Goal: Information Seeking & Learning: Learn about a topic

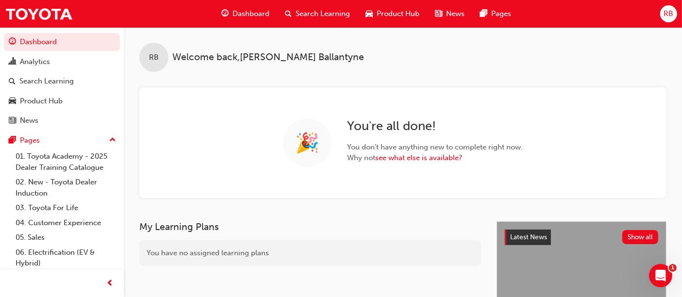
click at [316, 11] on span "Search Learning" at bounding box center [323, 13] width 54 height 11
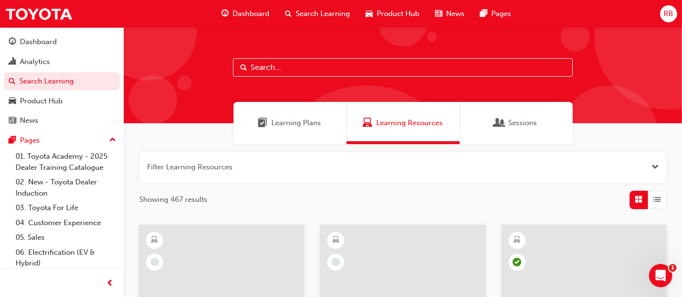
click at [284, 64] on input "text" at bounding box center [403, 67] width 340 height 18
type input "parts"
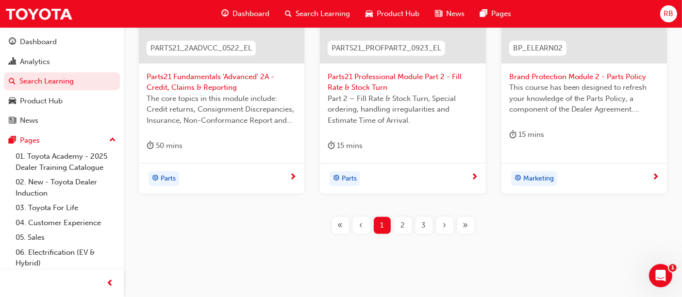
scroll to position [515, 0]
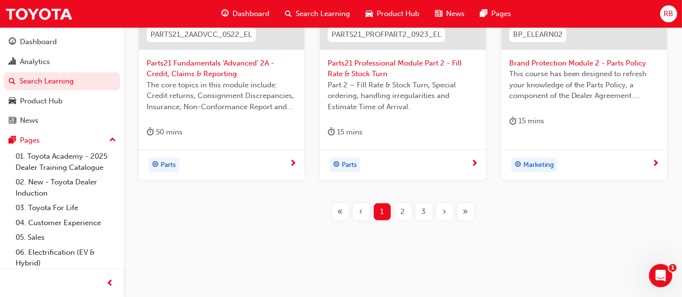
click at [406, 212] on div "2" at bounding box center [403, 211] width 17 height 17
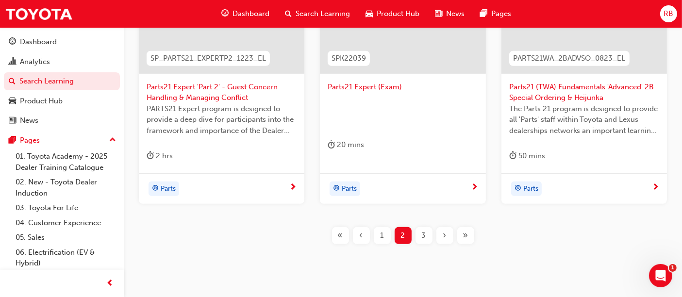
scroll to position [515, 0]
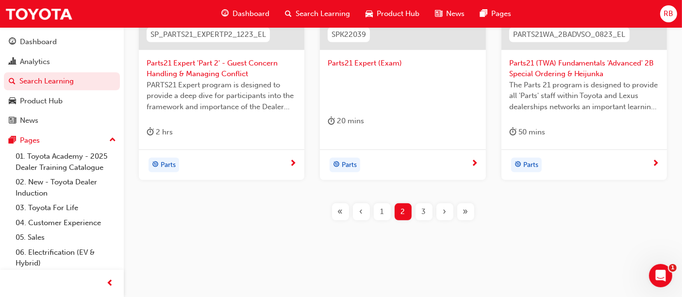
click at [430, 209] on div "3" at bounding box center [424, 211] width 17 height 17
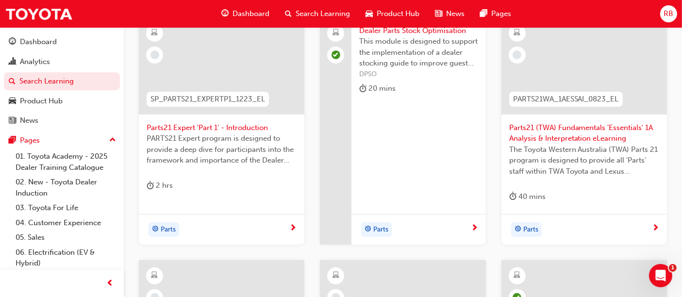
scroll to position [191, 0]
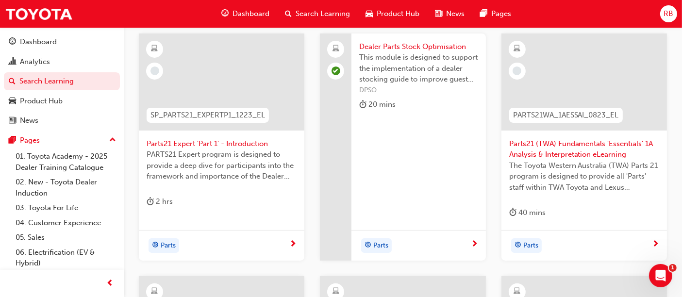
click at [197, 143] on span "Parts21 Expert 'Part 1' - Introduction" at bounding box center [222, 143] width 150 height 11
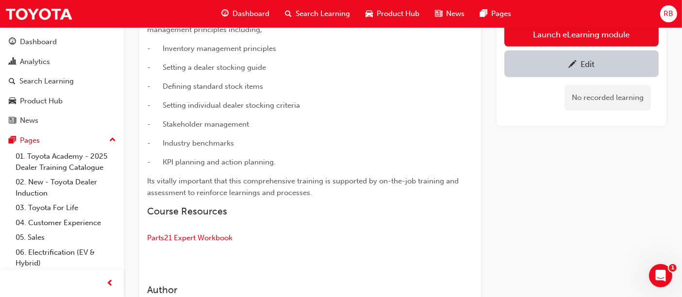
scroll to position [593, 0]
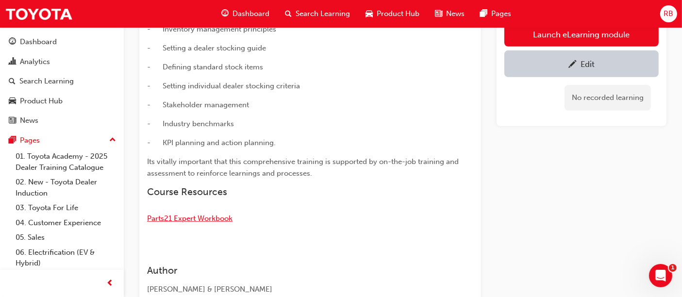
click at [159, 219] on span "Parts21 Expert Workbook" at bounding box center [189, 218] width 85 height 9
